Goal: Find contact information: Find contact information

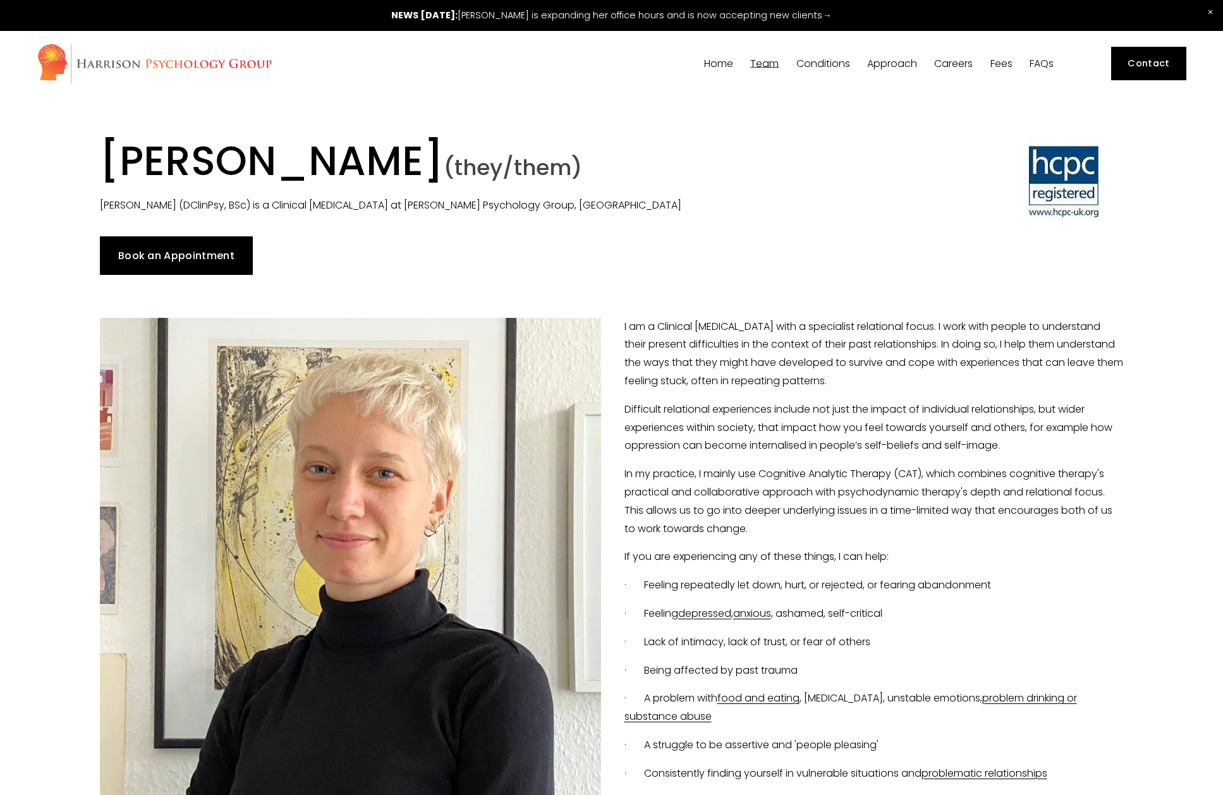
click at [1131, 59] on link "Contact" at bounding box center [1148, 63] width 75 height 33
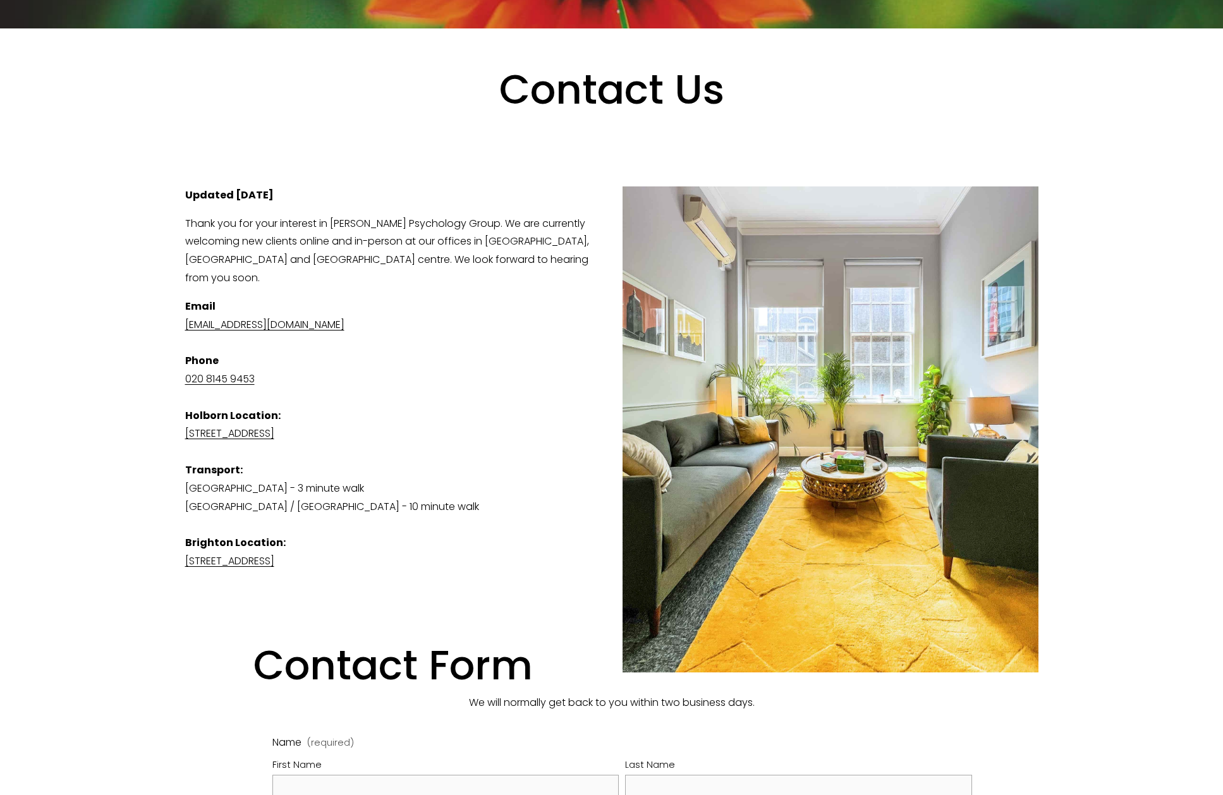
scroll to position [363, 0]
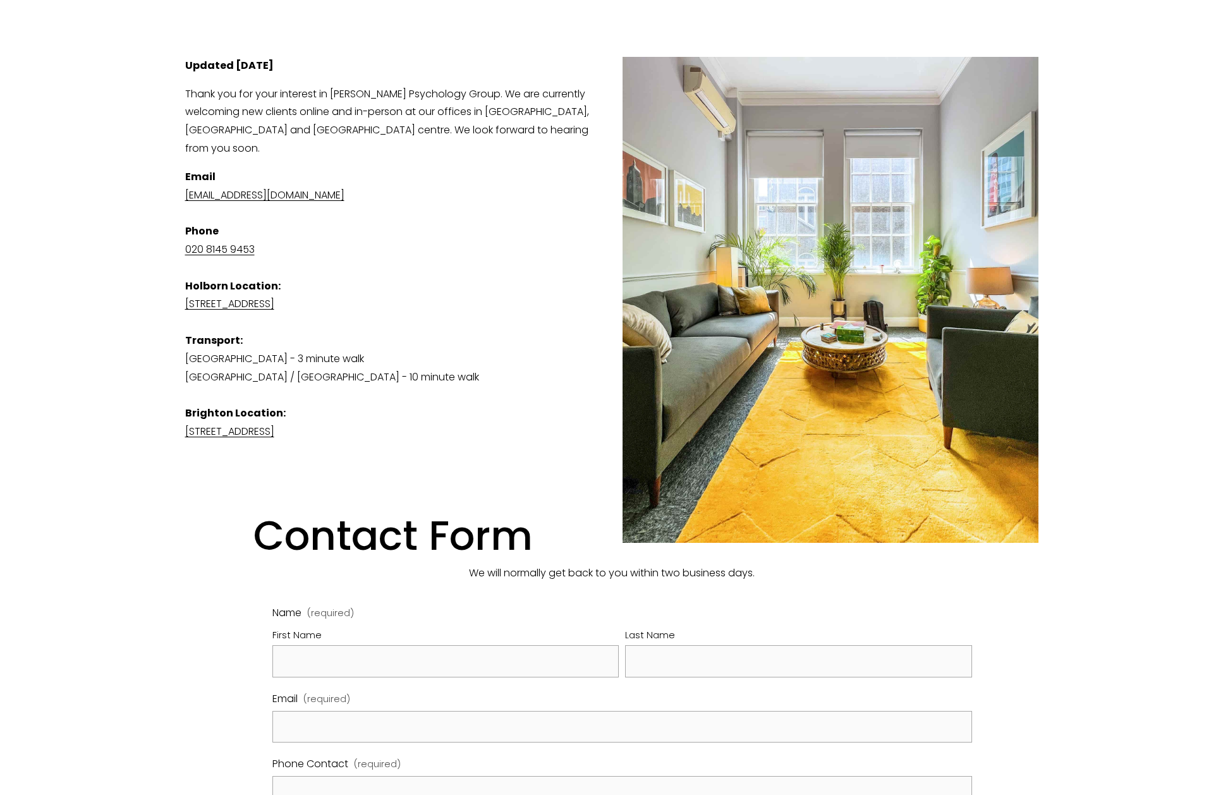
click at [274, 296] on link "[STREET_ADDRESS]" at bounding box center [229, 303] width 89 height 15
click at [167, 228] on div "Contact Us View fullsize Updated [DATE] Thank you for your interest in [PERSON_…" at bounding box center [611, 536] width 1211 height 1275
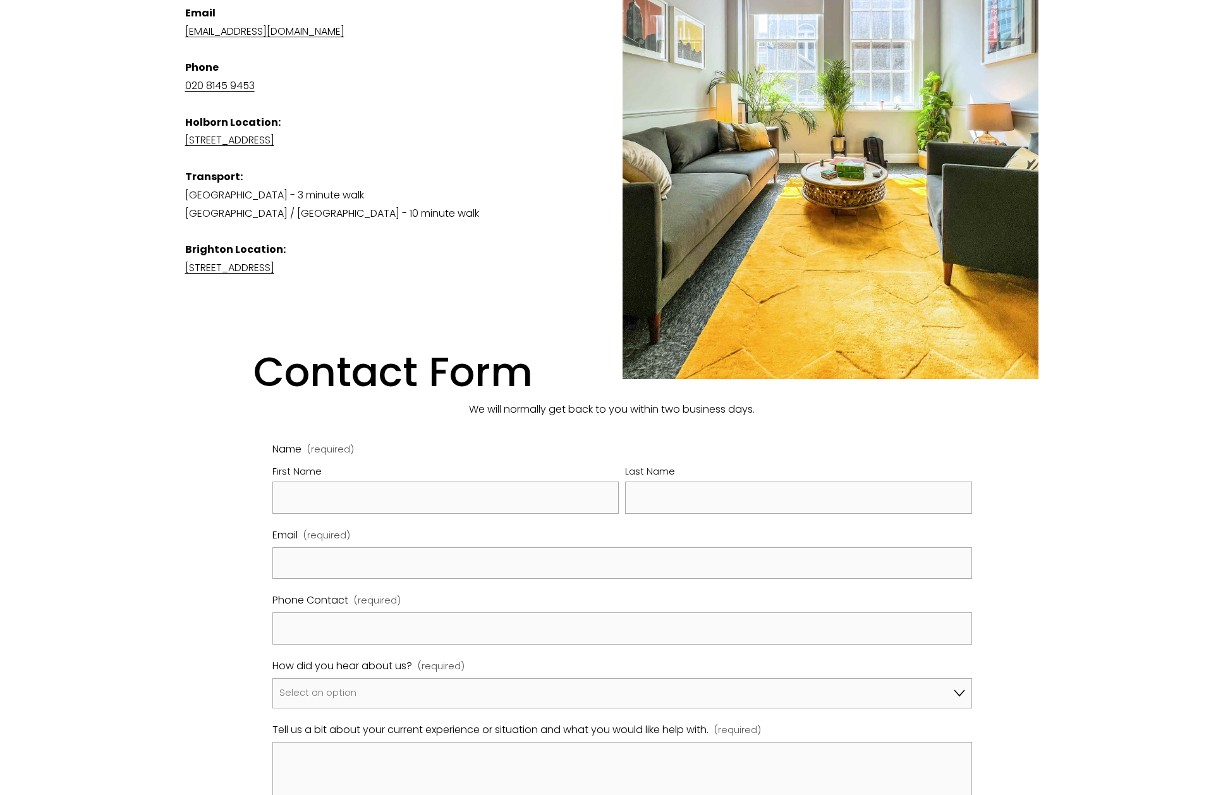
scroll to position [0, 0]
